Goal: Information Seeking & Learning: Compare options

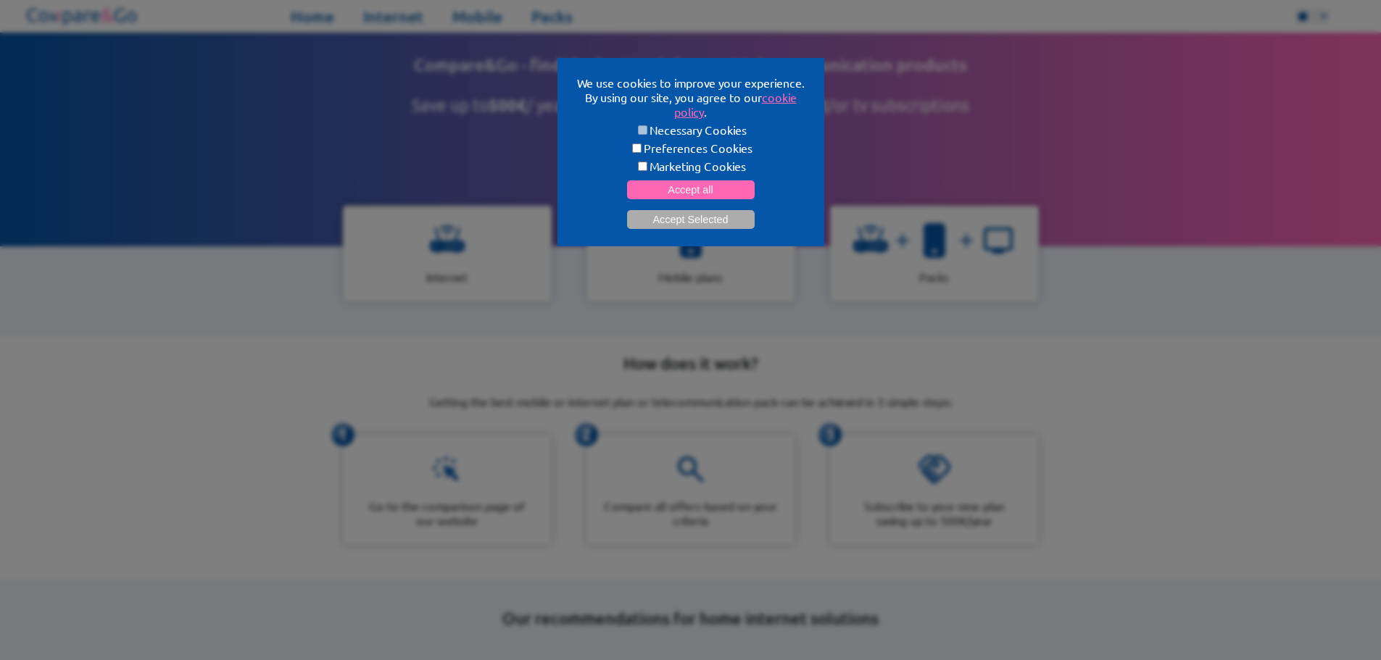
click at [754, 184] on button "Accept all" at bounding box center [691, 189] width 128 height 19
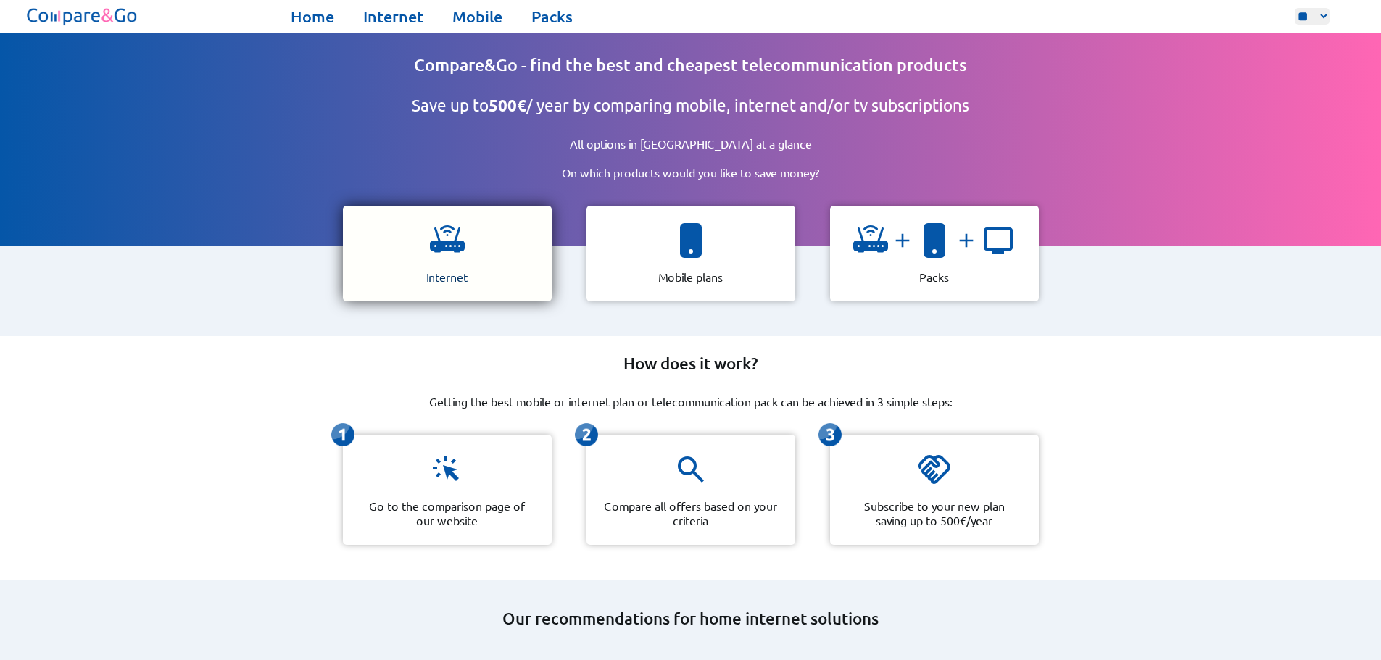
click at [480, 243] on div "Internet" at bounding box center [447, 254] width 209 height 96
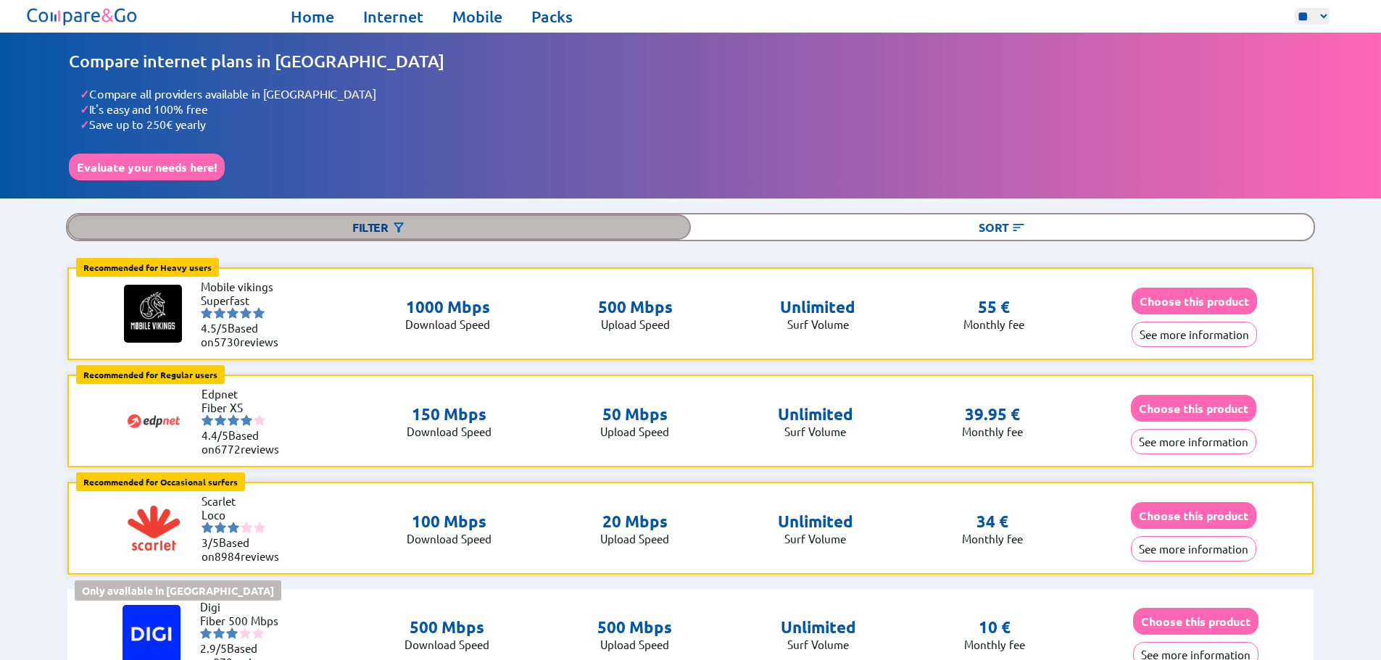
click at [471, 230] on div "Filter" at bounding box center [378, 227] width 623 height 25
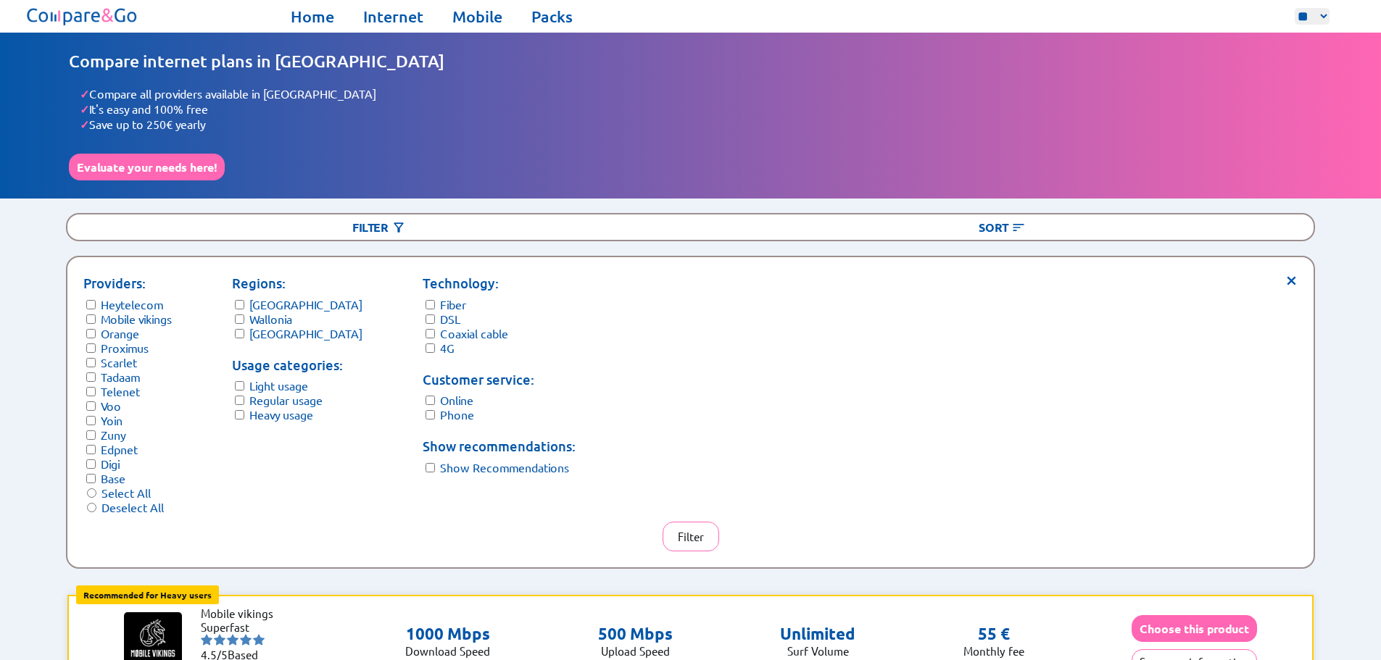
click at [275, 318] on label "Wallonia" at bounding box center [270, 319] width 43 height 14
click at [275, 330] on label "[GEOGRAPHIC_DATA]" at bounding box center [305, 333] width 113 height 14
click at [286, 408] on label "Heavy usage" at bounding box center [281, 414] width 64 height 14
click at [288, 378] on label "Light usage" at bounding box center [278, 385] width 59 height 14
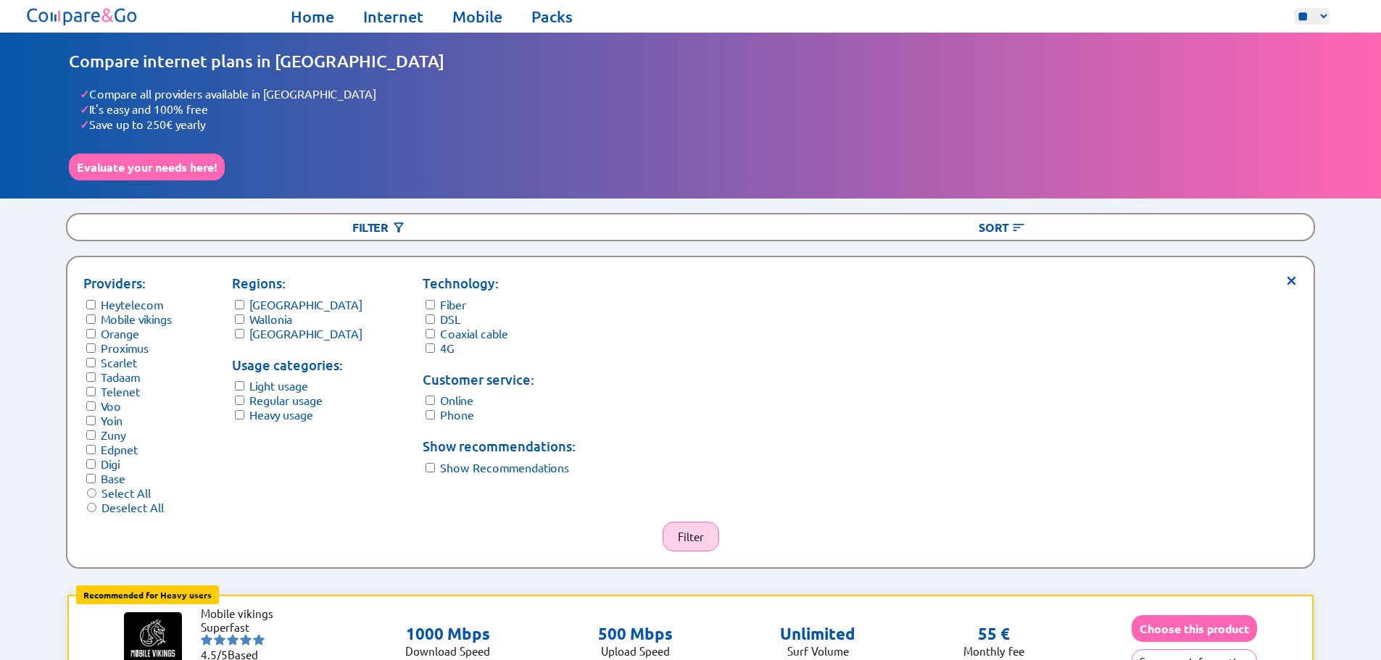
click at [674, 522] on button "Filter" at bounding box center [690, 537] width 57 height 30
